Goal: Communication & Community: Answer question/provide support

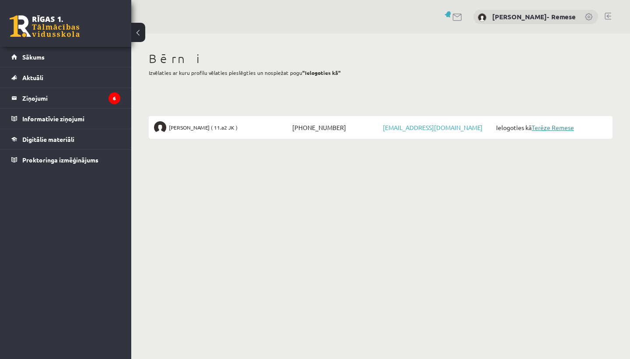
click at [540, 125] on link "Terēze Remese" at bounding box center [553, 127] width 42 height 8
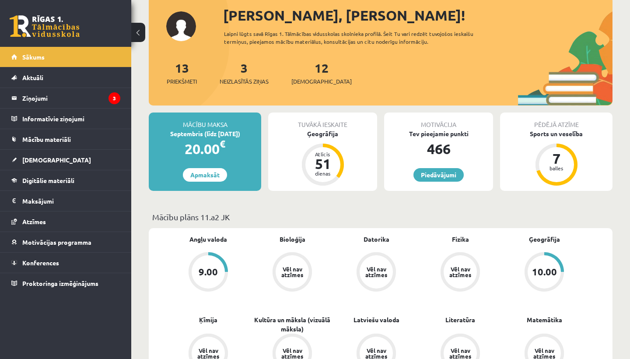
scroll to position [87, 0]
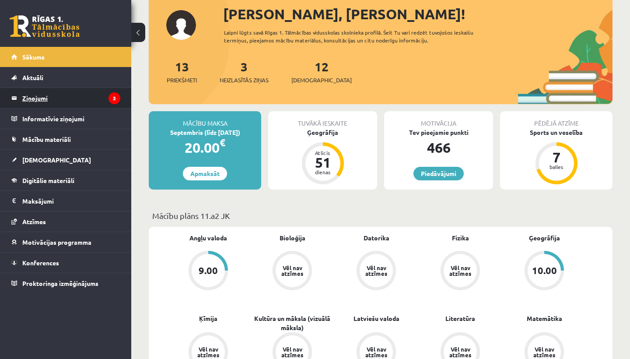
click at [48, 97] on legend "Ziņojumi 3" at bounding box center [71, 98] width 98 height 20
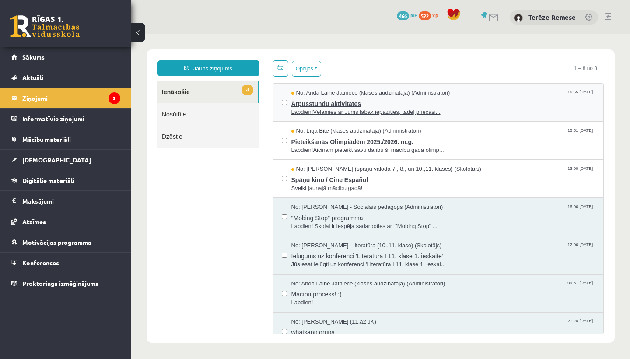
click at [323, 110] on span "Labdien!Vēlamies ar Jums labāk iepazīties, tādēļ priecāsi..." at bounding box center [443, 112] width 304 height 8
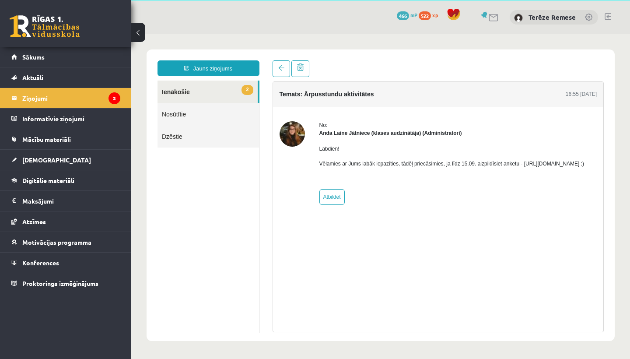
click at [140, 32] on button at bounding box center [138, 32] width 14 height 19
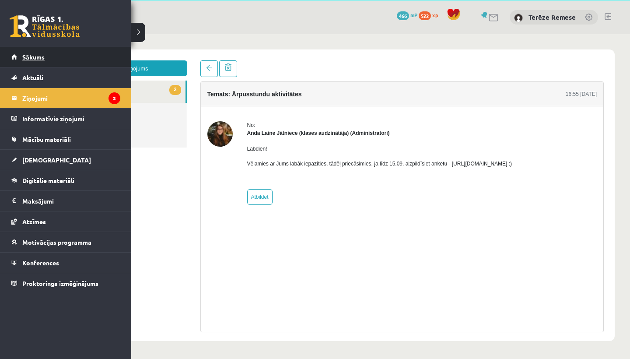
click at [34, 60] on link "Sākums" at bounding box center [65, 57] width 109 height 20
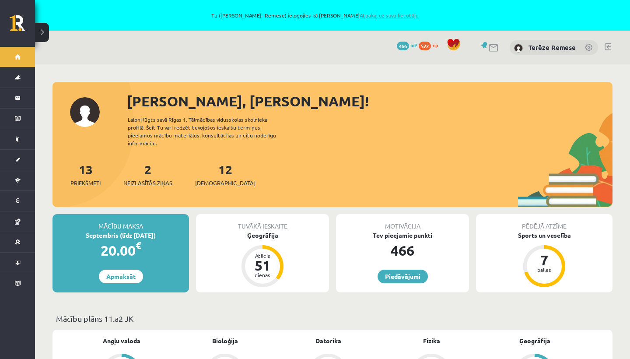
click at [384, 17] on link "Atpakaļ uz savu lietotāju" at bounding box center [389, 15] width 59 height 7
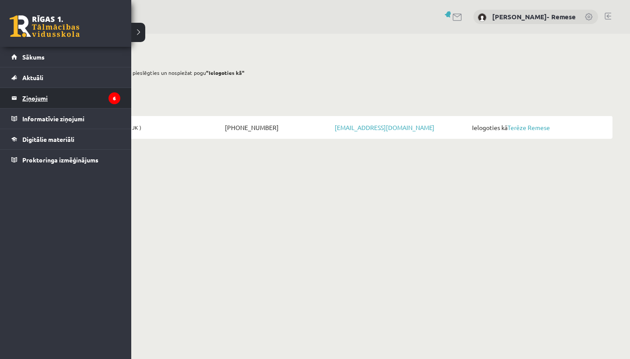
click at [60, 101] on legend "Ziņojumi 6" at bounding box center [71, 98] width 98 height 20
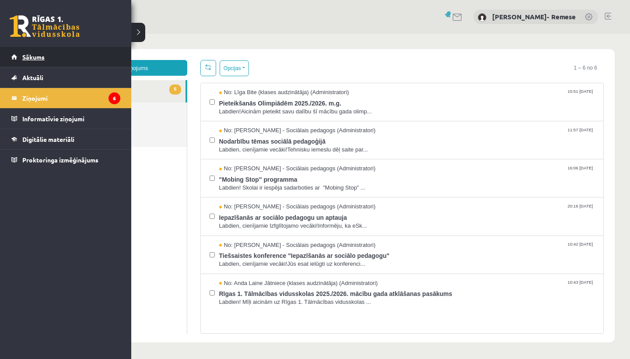
click at [27, 56] on span "Sākums" at bounding box center [33, 57] width 22 height 8
